Goal: Obtain resource: Download file/media

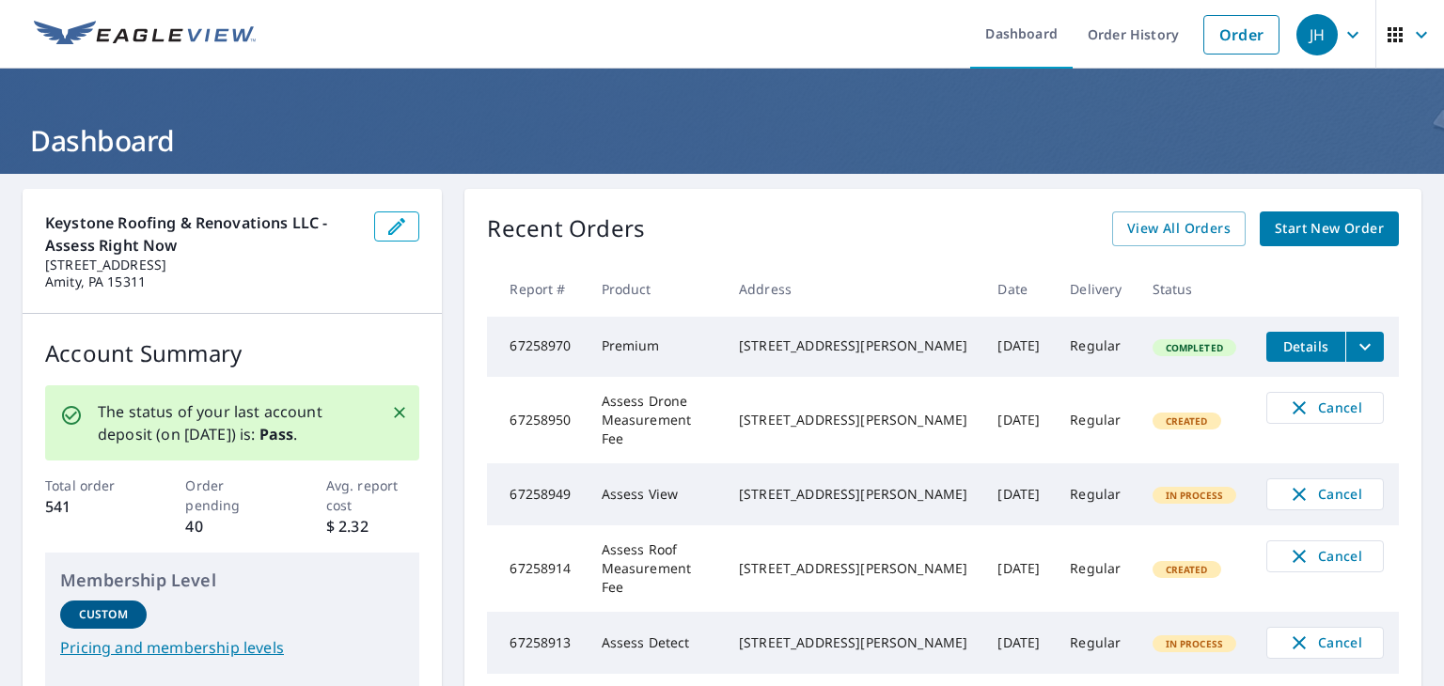
scroll to position [94, 0]
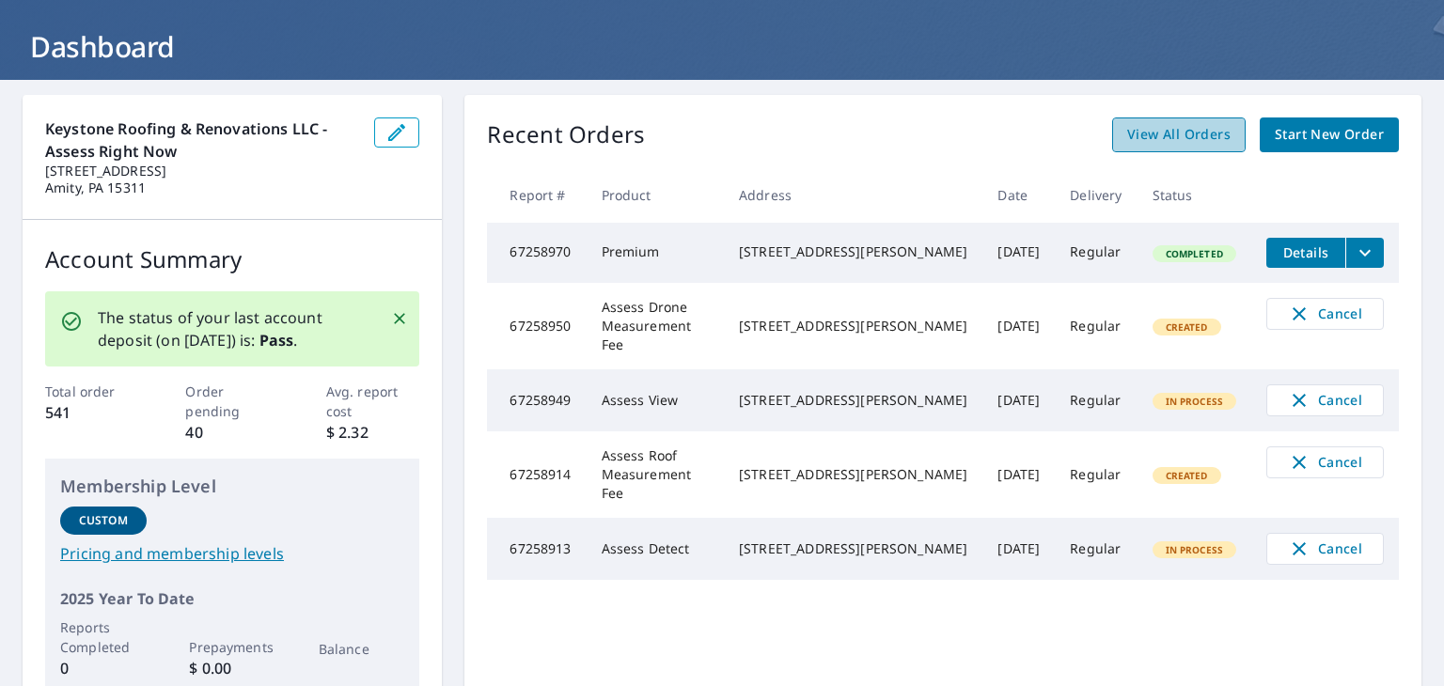
click at [1132, 128] on span "View All Orders" at bounding box center [1178, 135] width 103 height 24
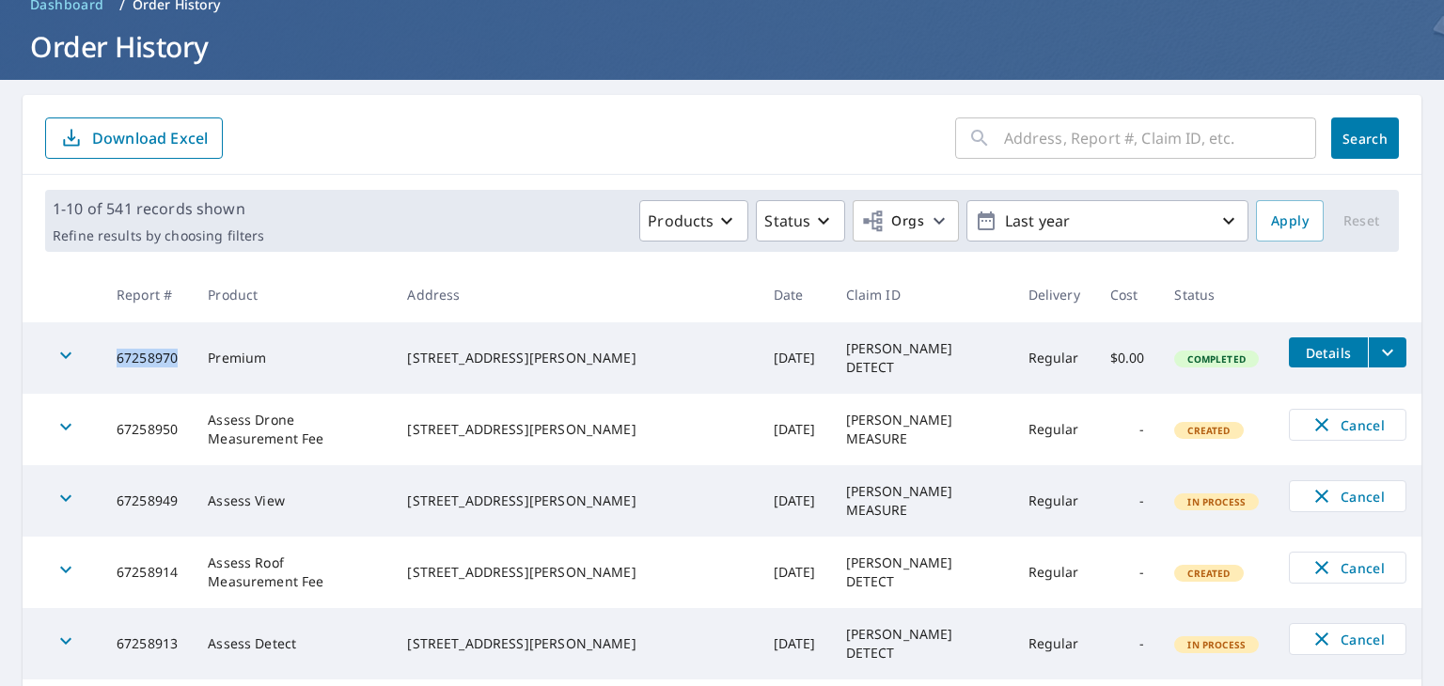
drag, startPoint x: 188, startPoint y: 355, endPoint x: 112, endPoint y: 355, distance: 76.2
click at [112, 355] on td "67258970" at bounding box center [147, 358] width 91 height 71
copy td "67258970"
click at [1377, 357] on icon "filesDropdownBtn-67258970" at bounding box center [1388, 352] width 23 height 23
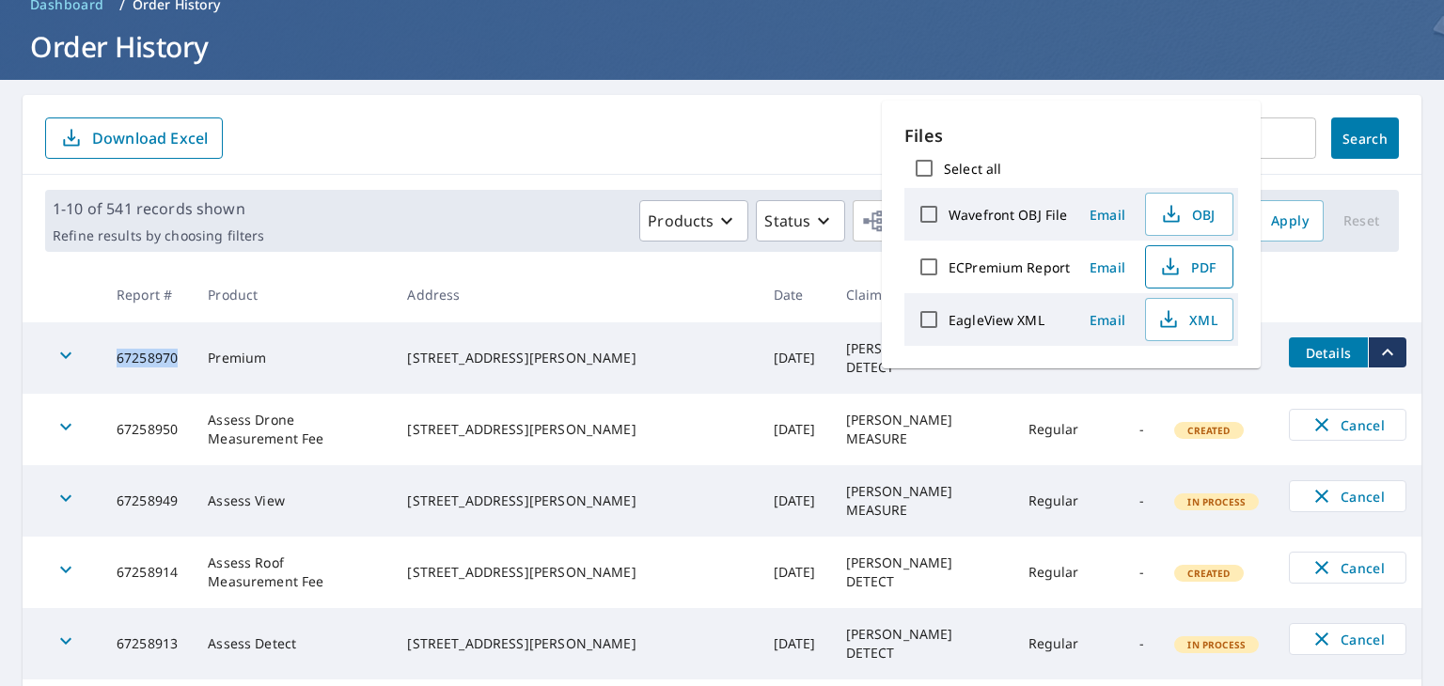
click at [1192, 257] on span "PDF" at bounding box center [1188, 267] width 60 height 23
click at [1201, 266] on span "PDF" at bounding box center [1188, 267] width 60 height 23
